Goal: Book appointment/travel/reservation

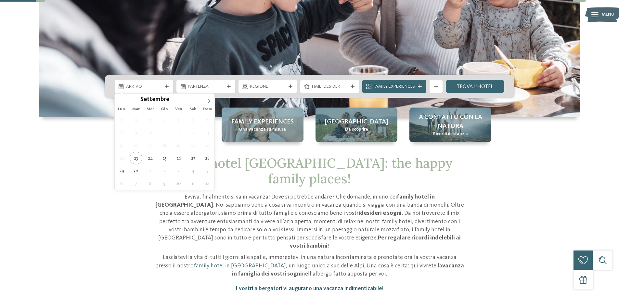
click at [207, 101] on icon at bounding box center [209, 101] width 5 height 5
type div "30.12.2025"
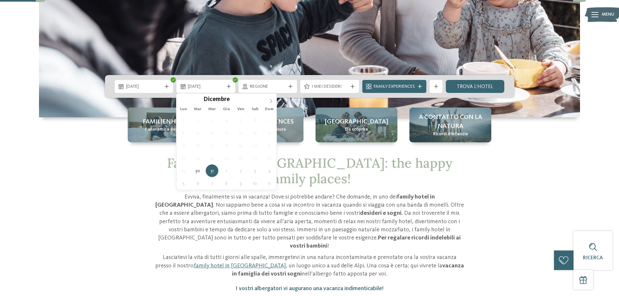
type input "****"
click at [272, 99] on icon at bounding box center [271, 101] width 5 height 5
type div "01.01.2026"
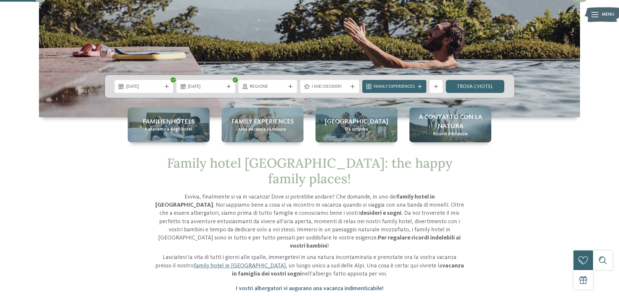
click at [288, 89] on div "Regione" at bounding box center [267, 86] width 59 height 13
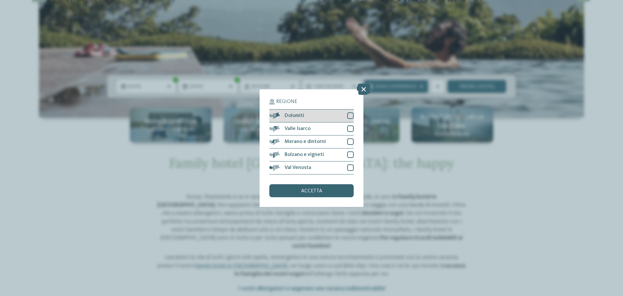
click at [350, 115] on div at bounding box center [350, 115] width 6 height 6
click at [352, 141] on div at bounding box center [350, 141] width 6 height 6
click at [305, 189] on span "accetta" at bounding box center [311, 190] width 21 height 5
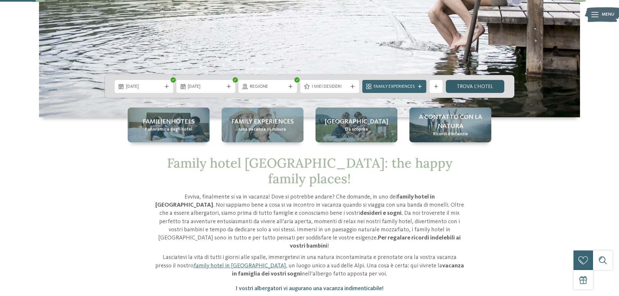
click at [460, 87] on link "trova l’hotel" at bounding box center [475, 86] width 59 height 13
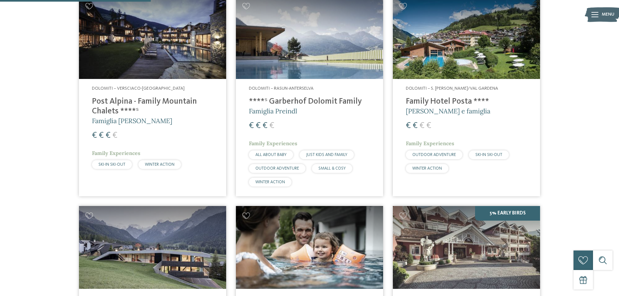
scroll to position [181, 0]
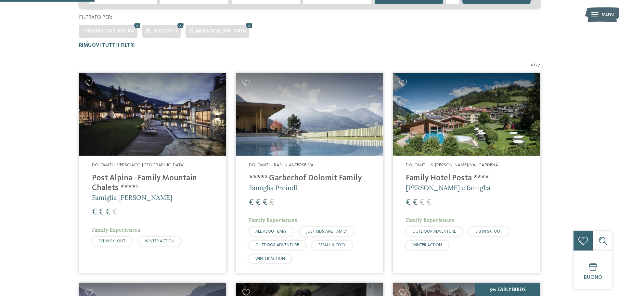
click at [436, 178] on h4 "Family Hotel Posta ****" at bounding box center [466, 178] width 121 height 10
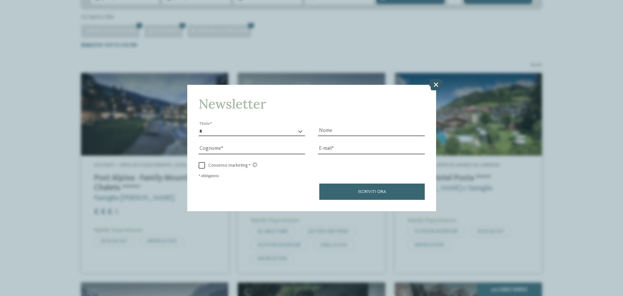
click at [434, 84] on icon at bounding box center [436, 84] width 14 height 11
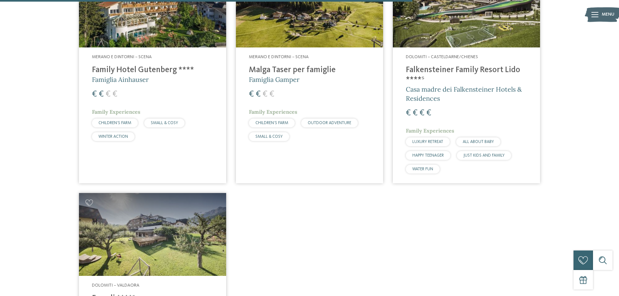
scroll to position [797, 0]
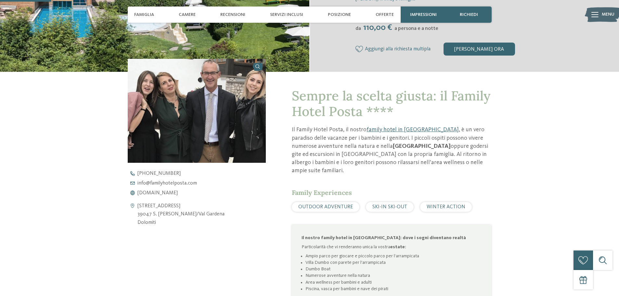
scroll to position [97, 0]
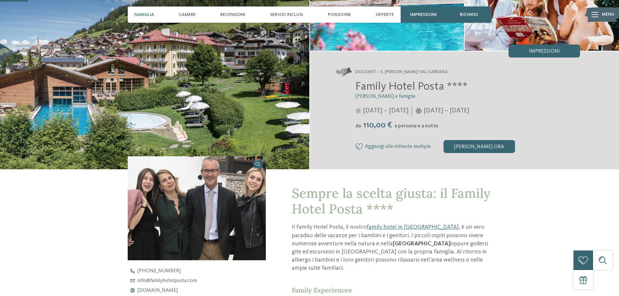
click at [153, 14] on span "Famiglia" at bounding box center [144, 15] width 20 height 6
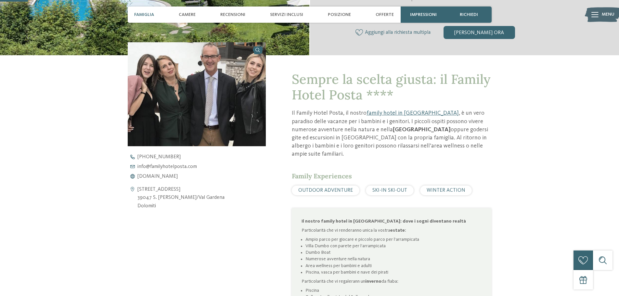
scroll to position [231, 0]
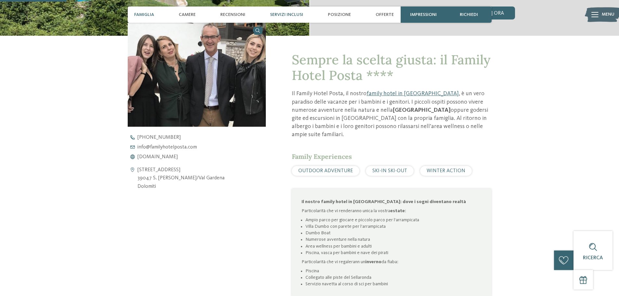
click at [286, 12] on span "Servizi inclusi" at bounding box center [286, 15] width 33 height 6
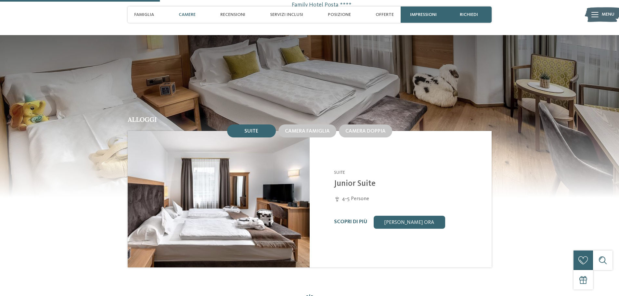
scroll to position [623, 0]
